Goal: Task Accomplishment & Management: Manage account settings

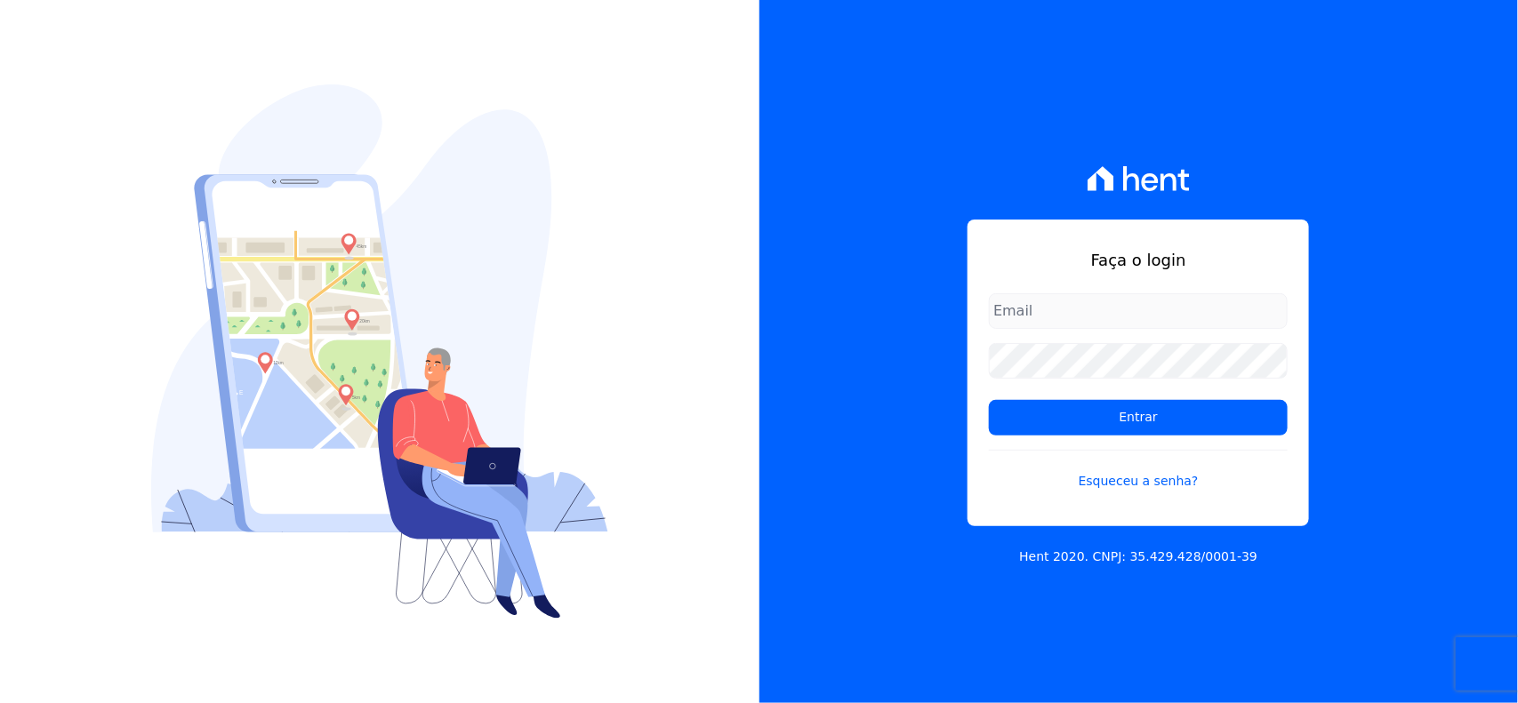
type input "[EMAIL_ADDRESS][DOMAIN_NAME]"
click at [1190, 317] on input "[EMAIL_ADDRESS][DOMAIN_NAME]" at bounding box center [1138, 311] width 299 height 36
click at [1459, 263] on div "Faça o login [EMAIL_ADDRESS][DOMAIN_NAME] Entrar Esqueceu a senha? Hent 2020. C…" at bounding box center [1138, 351] width 759 height 703
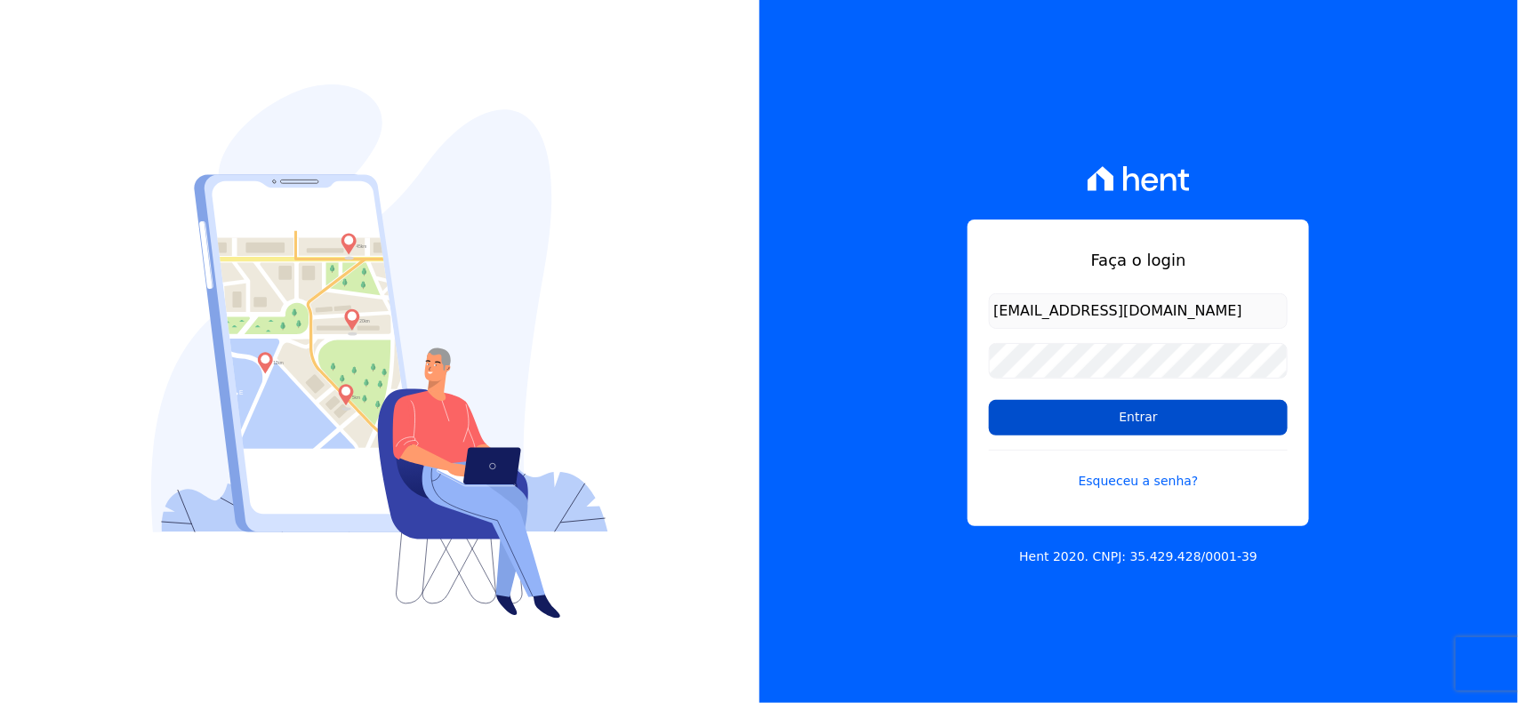
click at [1183, 413] on input "Entrar" at bounding box center [1138, 418] width 299 height 36
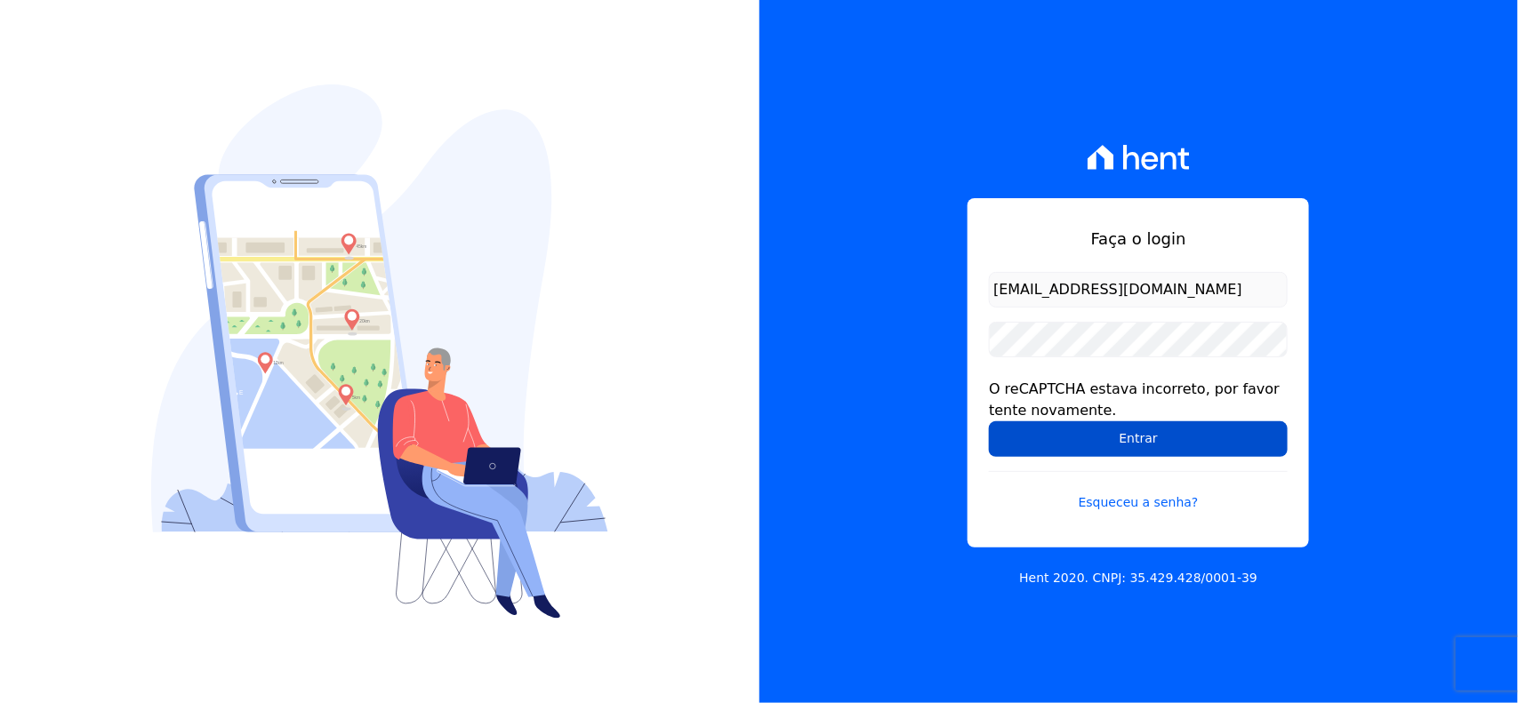
click at [1232, 441] on input "Entrar" at bounding box center [1138, 439] width 299 height 36
